Goal: Navigation & Orientation: Find specific page/section

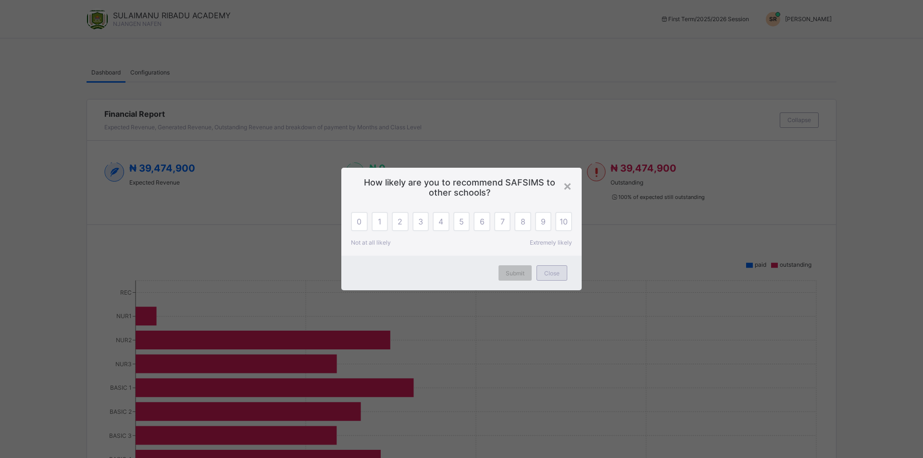
click at [542, 276] on div "Close" at bounding box center [551, 272] width 31 height 15
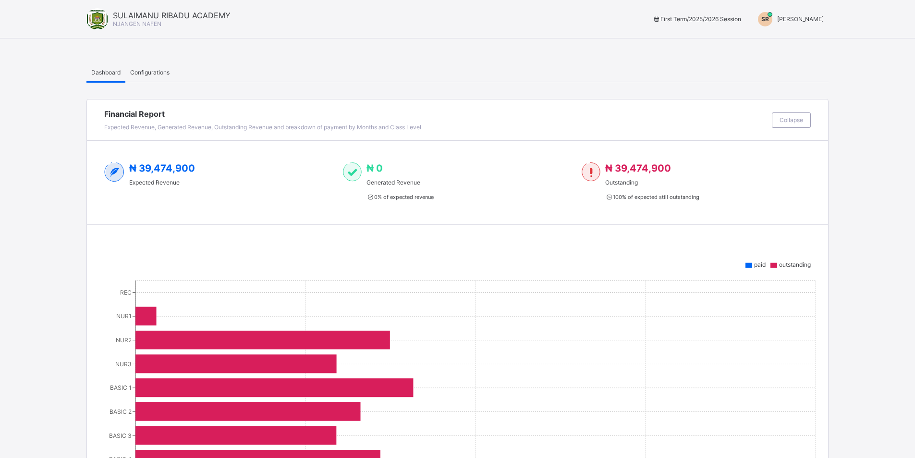
click at [801, 22] on span "[PERSON_NAME]" at bounding box center [801, 18] width 47 height 7
click at [798, 37] on span "Switch to Admin View" at bounding box center [788, 41] width 73 height 11
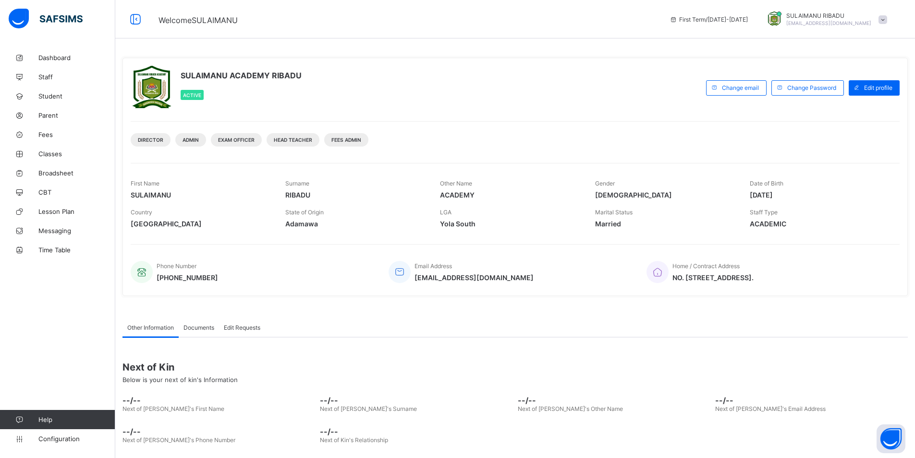
click at [134, 90] on div at bounding box center [152, 87] width 42 height 42
click at [50, 158] on link "Classes" at bounding box center [57, 153] width 115 height 19
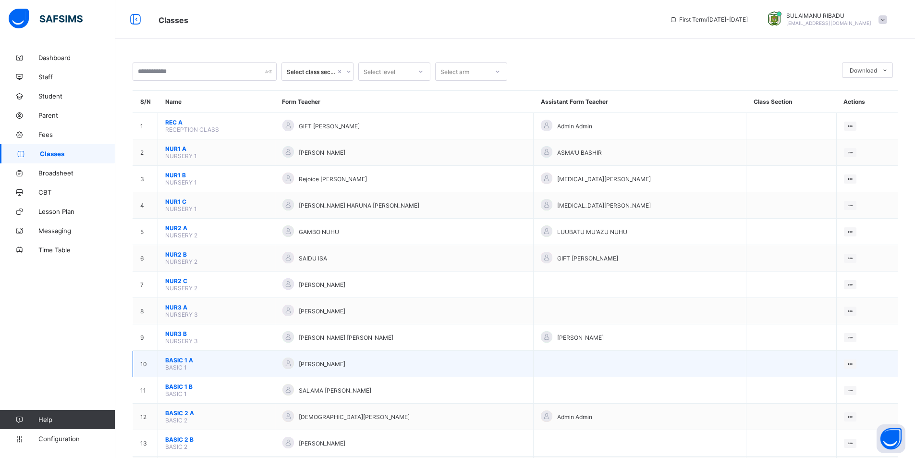
click at [200, 360] on span "BASIC 1 A" at bounding box center [216, 360] width 102 height 7
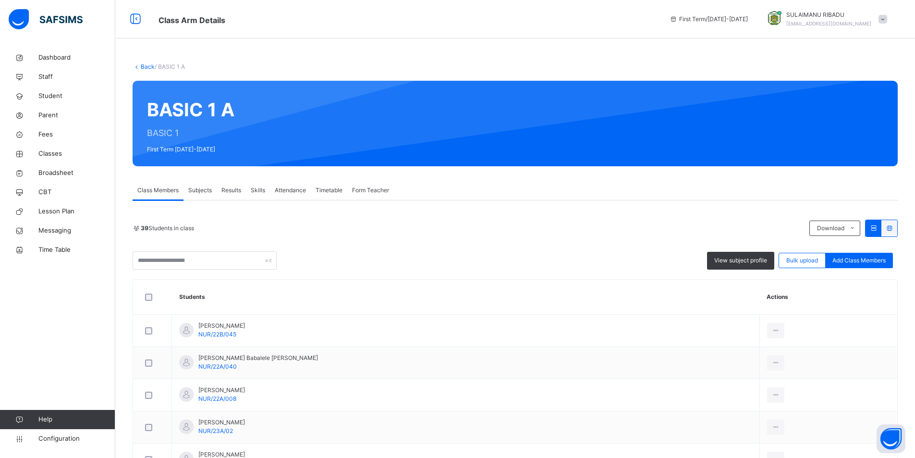
click at [148, 64] on link "Back" at bounding box center [148, 66] width 14 height 7
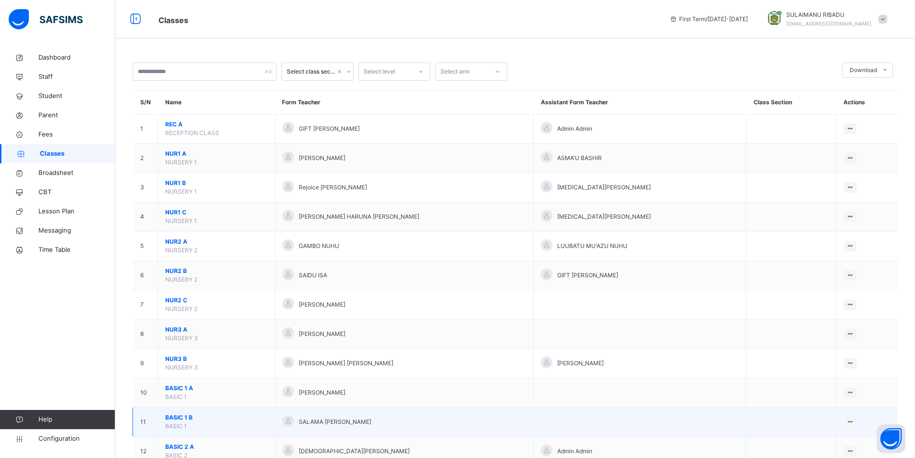
click at [180, 417] on span "BASIC 1 B" at bounding box center [216, 417] width 102 height 9
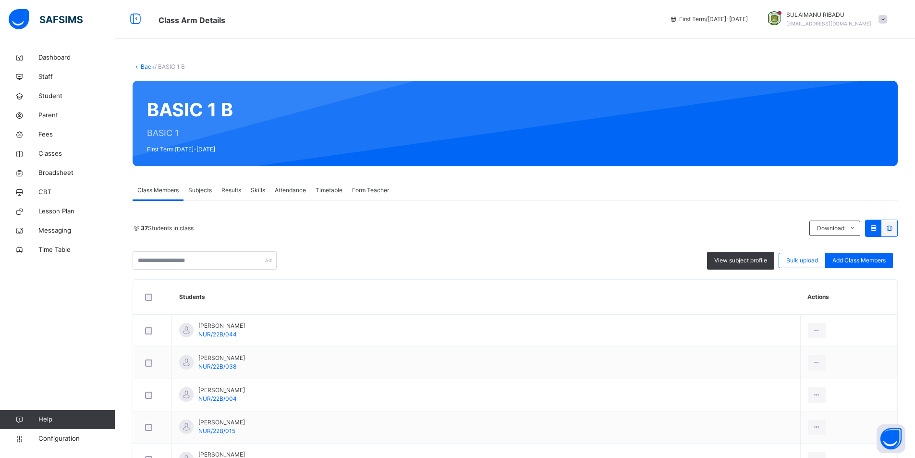
click at [143, 64] on link "Back" at bounding box center [148, 66] width 14 height 7
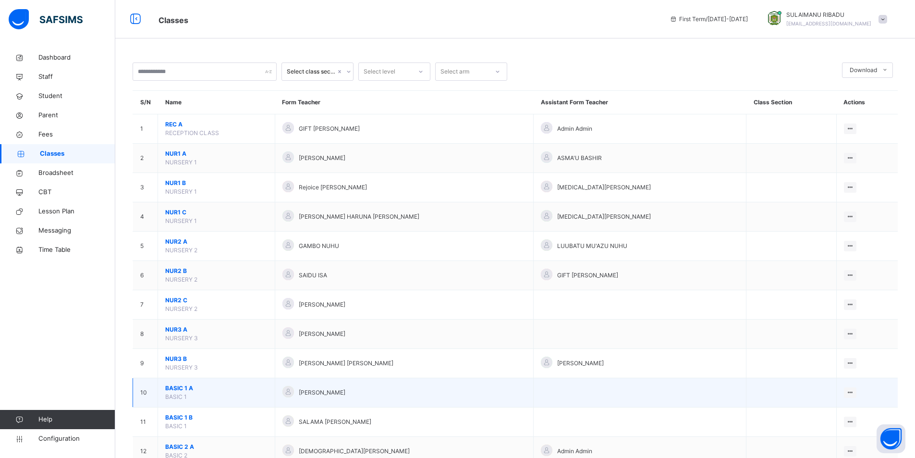
click at [226, 391] on span "BASIC 1 A" at bounding box center [216, 388] width 102 height 9
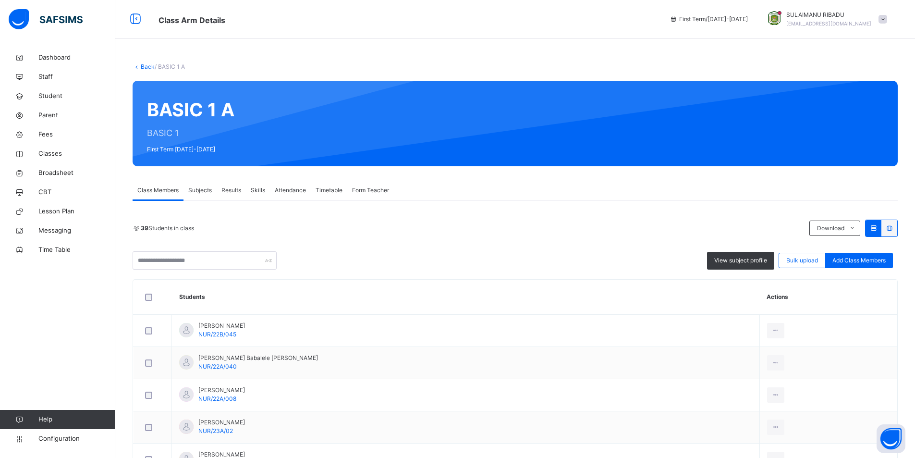
click at [151, 69] on link "Back" at bounding box center [148, 66] width 14 height 7
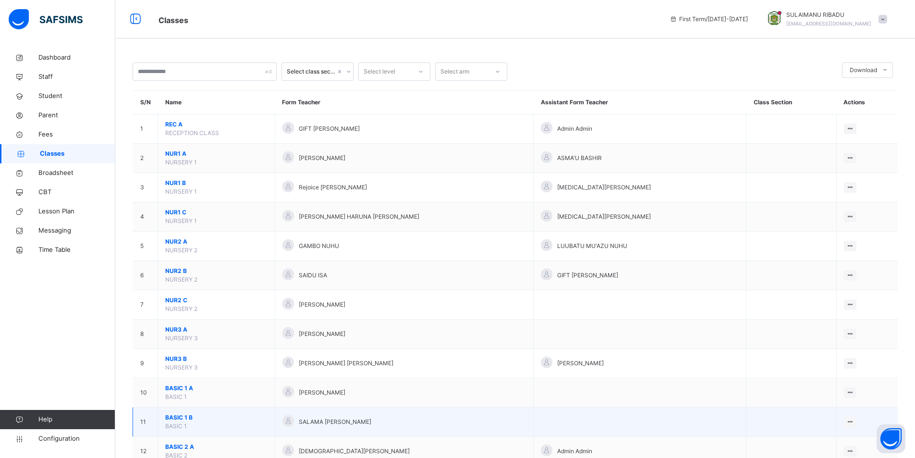
click at [233, 420] on span "BASIC 1 B" at bounding box center [216, 417] width 102 height 9
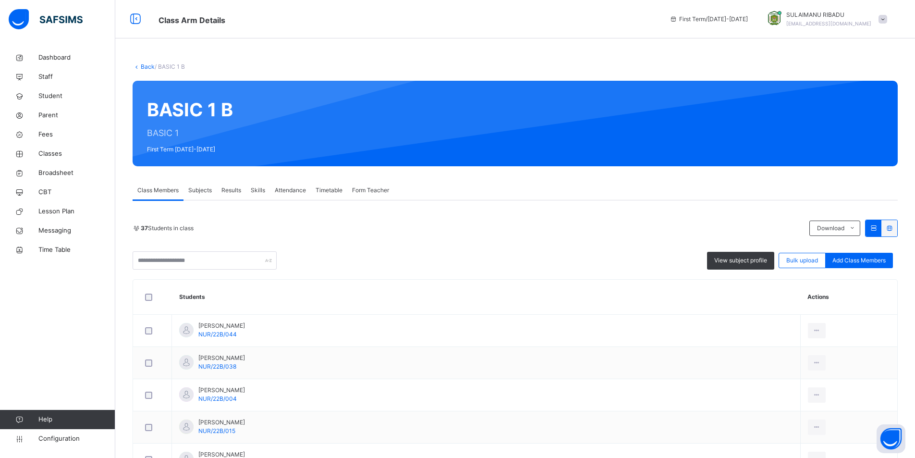
click at [150, 64] on link "Back" at bounding box center [148, 66] width 14 height 7
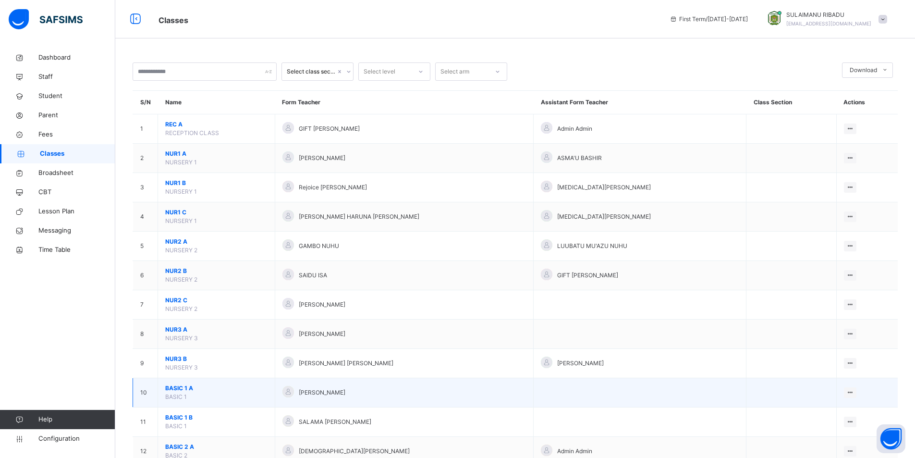
click at [199, 390] on span "BASIC 1 A" at bounding box center [216, 388] width 102 height 9
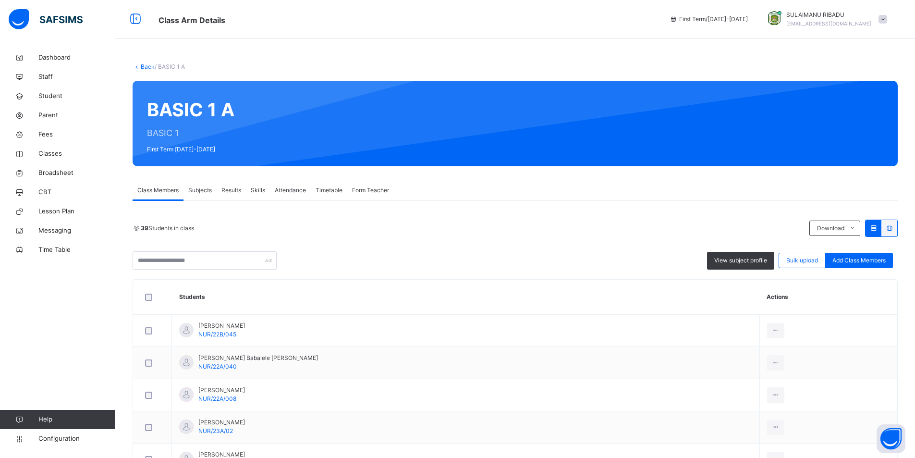
click at [150, 67] on link "Back" at bounding box center [148, 66] width 14 height 7
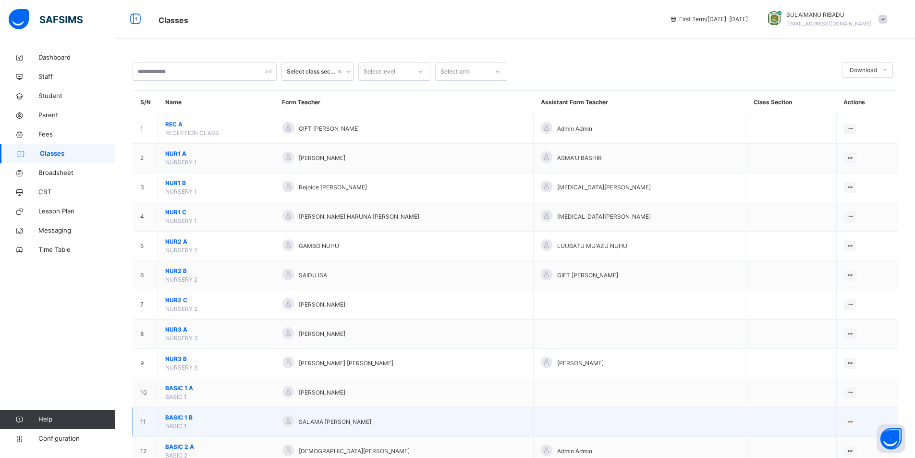
click at [200, 417] on span "BASIC 1 B" at bounding box center [216, 417] width 102 height 9
